Goal: Answer question/provide support: Answer question/provide support

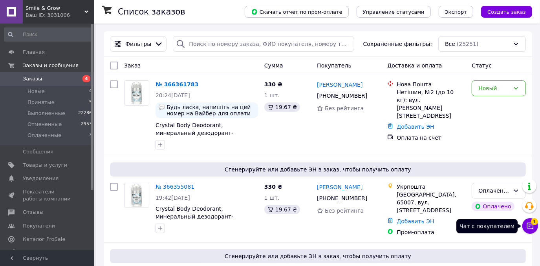
click at [533, 228] on icon at bounding box center [530, 226] width 8 height 8
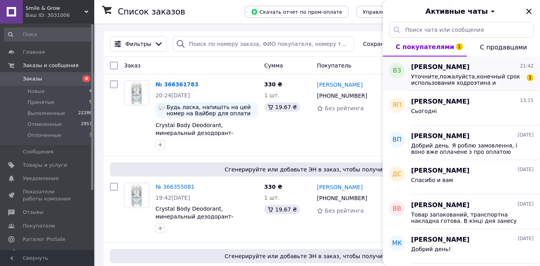
click at [467, 81] on span "Уточните,пожалуйста,конечный срок использования ходроэтина и глюкозамина Калифо…" at bounding box center [467, 79] width 112 height 13
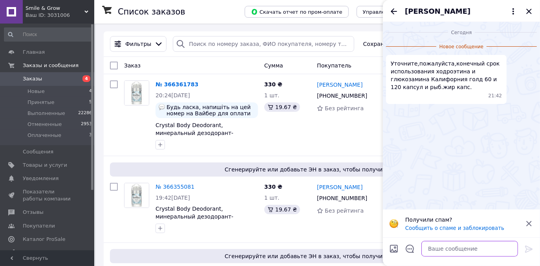
click at [467, 248] on textarea at bounding box center [470, 249] width 97 height 16
type textarea "8/2028, 06/2028, 10/2027"
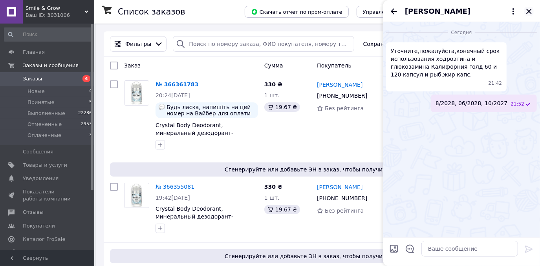
click at [530, 10] on icon "Закрыть" at bounding box center [528, 11] width 5 height 5
